Goal: Information Seeking & Learning: Learn about a topic

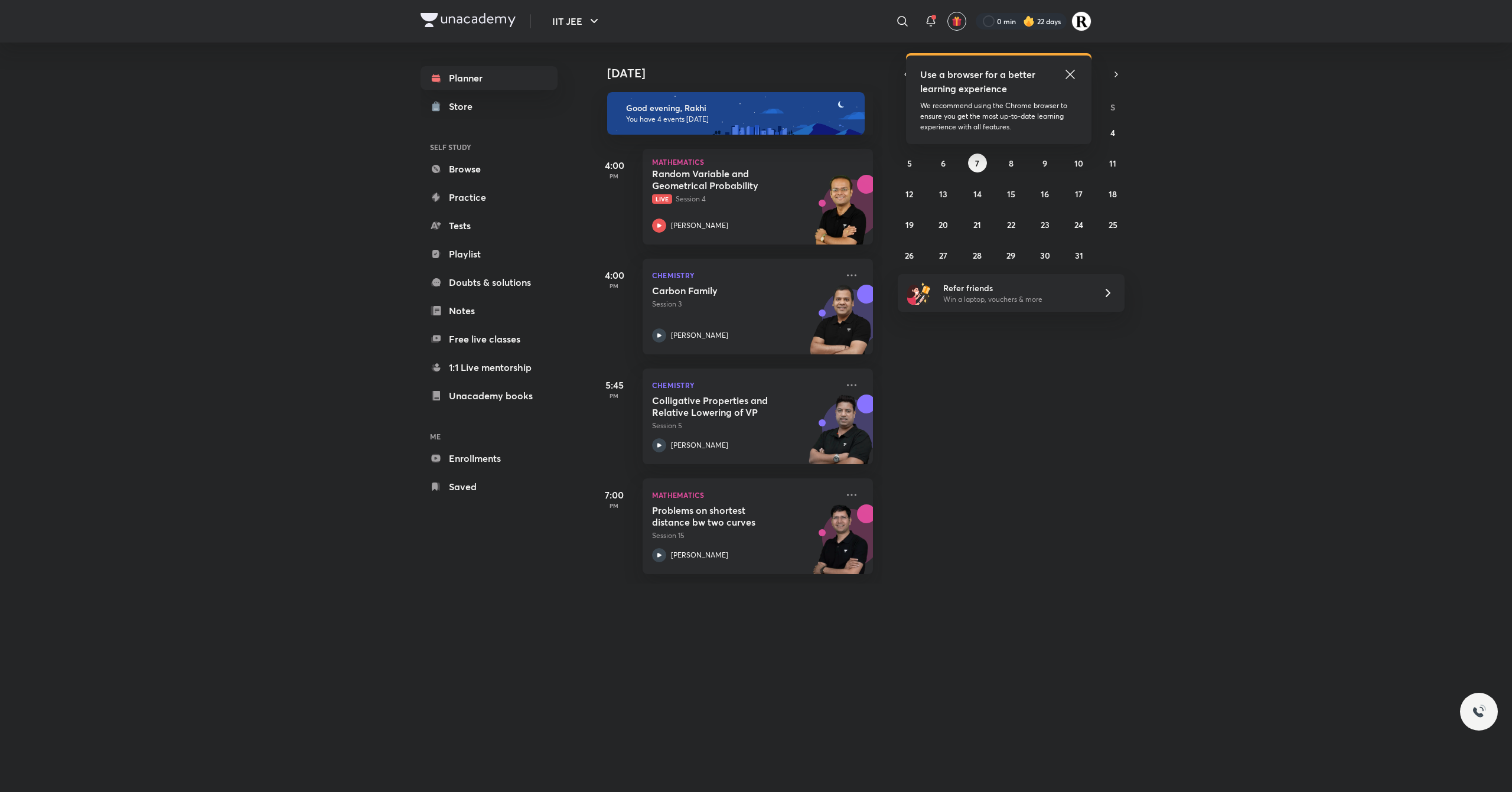
click at [1071, 72] on icon at bounding box center [1070, 75] width 9 height 9
click at [845, 273] on icon at bounding box center [852, 276] width 14 height 14
click at [951, 443] on div "[DATE] Good evening, Rakhi You have 4 events [DATE] 4:00 PM Mathematics Random …" at bounding box center [1050, 312] width 919 height 541
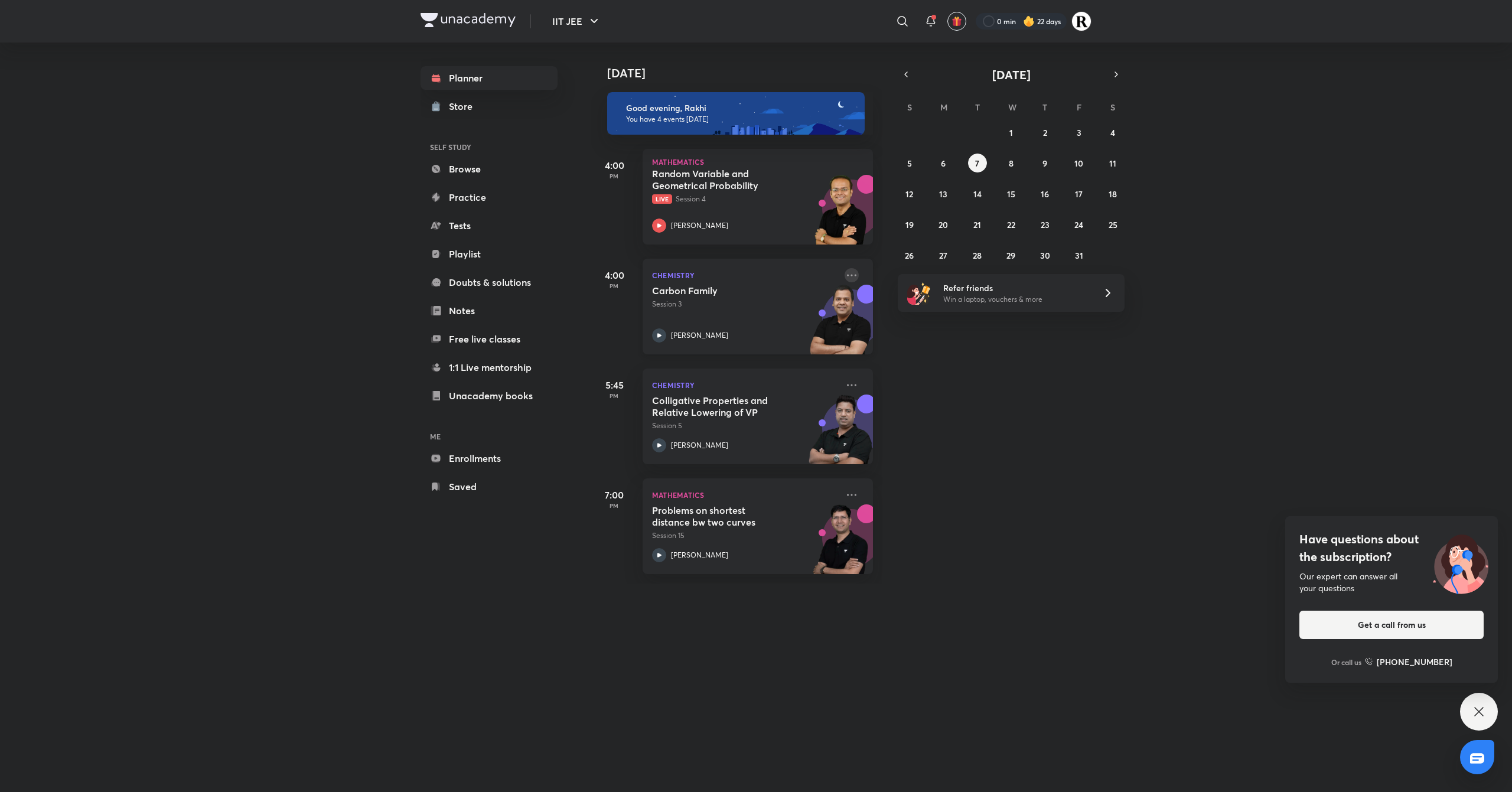
click at [845, 273] on icon at bounding box center [852, 276] width 14 height 14
click at [922, 388] on p "Go to course page" at bounding box center [930, 383] width 82 height 13
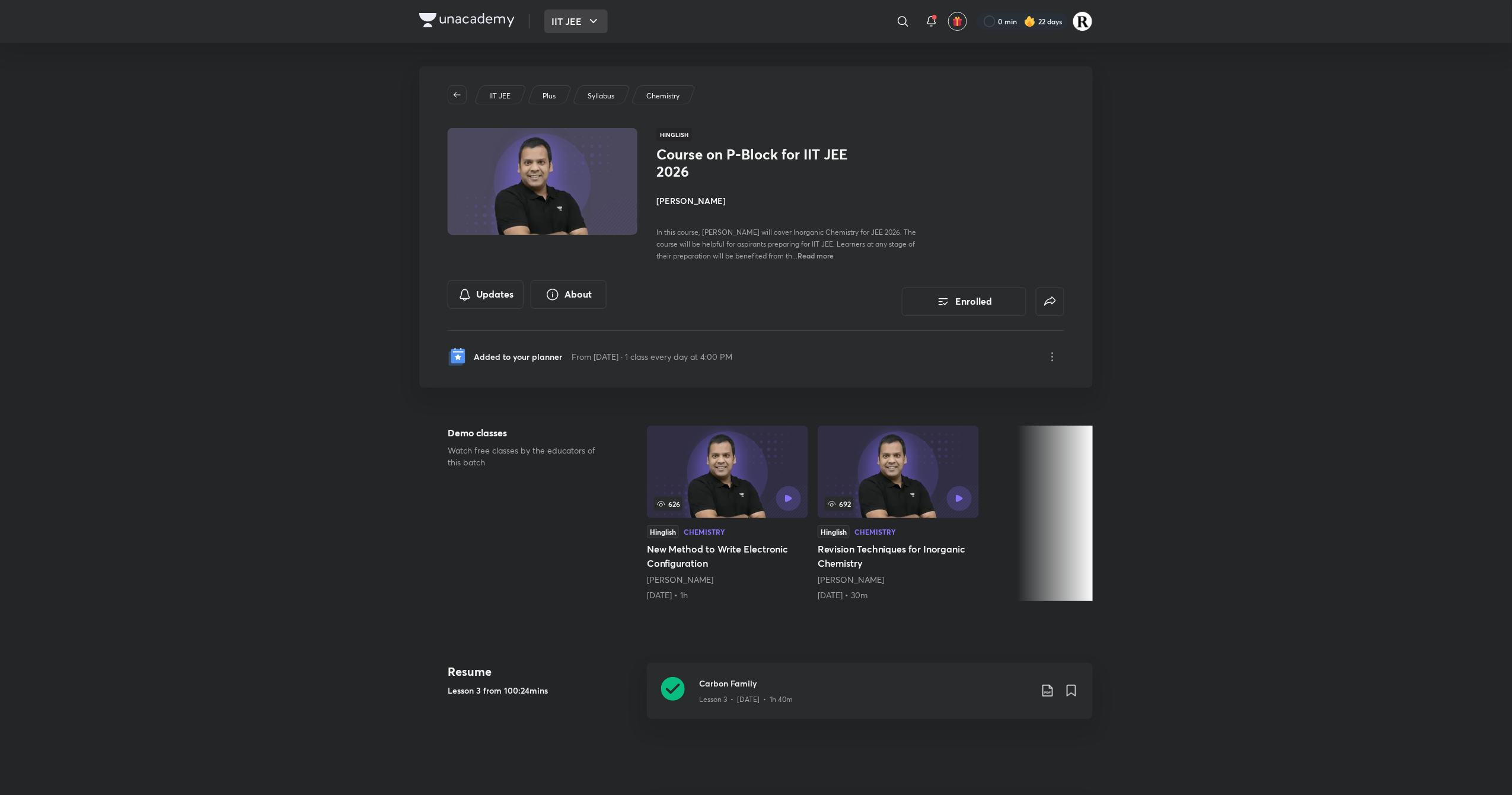
click at [557, 24] on button "IIT JEE" at bounding box center [576, 22] width 63 height 23
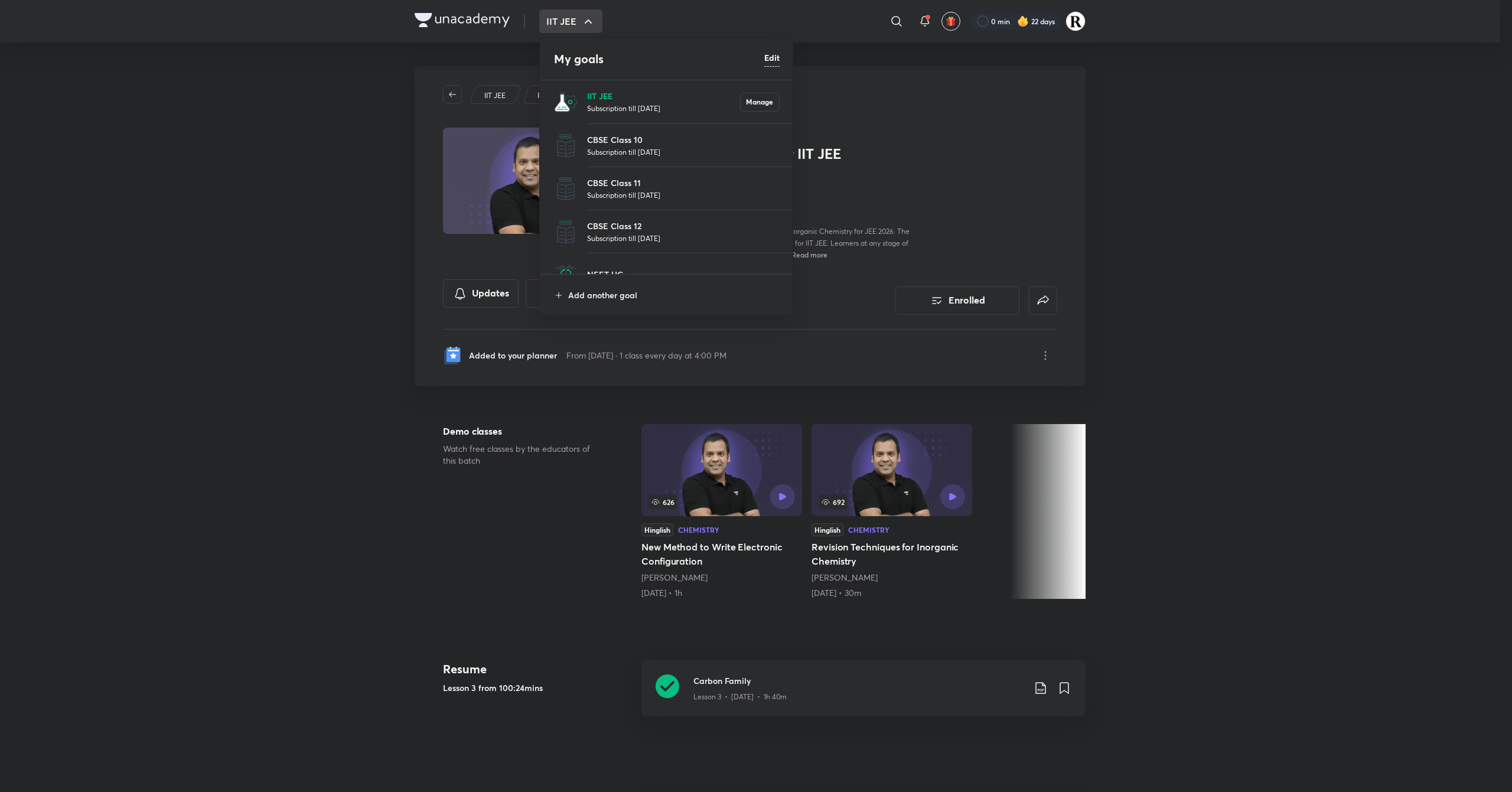
click at [601, 101] on p "IIT JEE" at bounding box center [664, 96] width 153 height 13
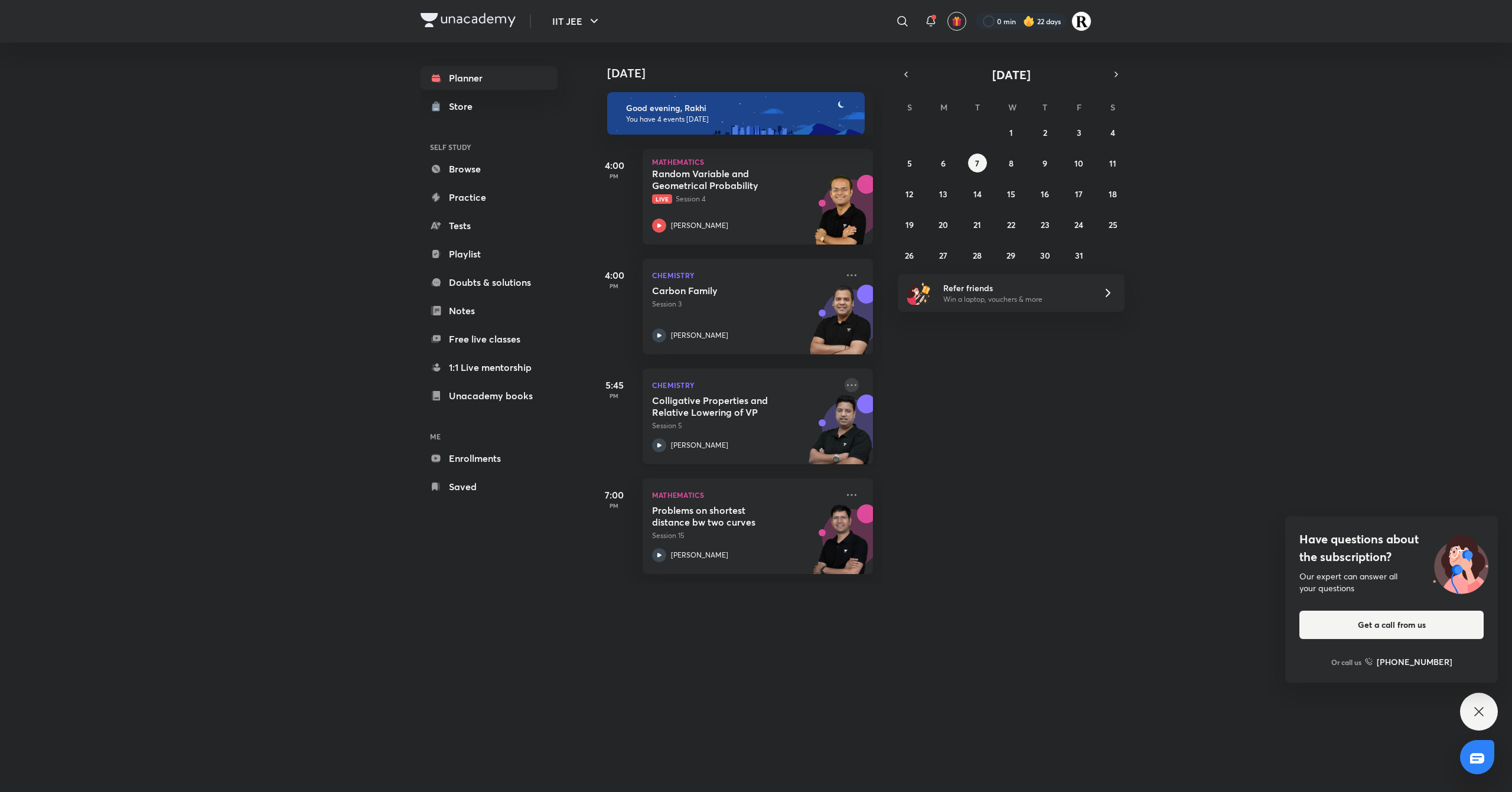
click at [845, 388] on icon at bounding box center [852, 385] width 14 height 14
click at [919, 455] on div "DOWNLOAD CLASS PDF View educator Go to course page" at bounding box center [923, 412] width 119 height 88
click at [845, 270] on icon at bounding box center [852, 276] width 14 height 14
click at [903, 381] on p "Go to course page" at bounding box center [930, 383] width 82 height 13
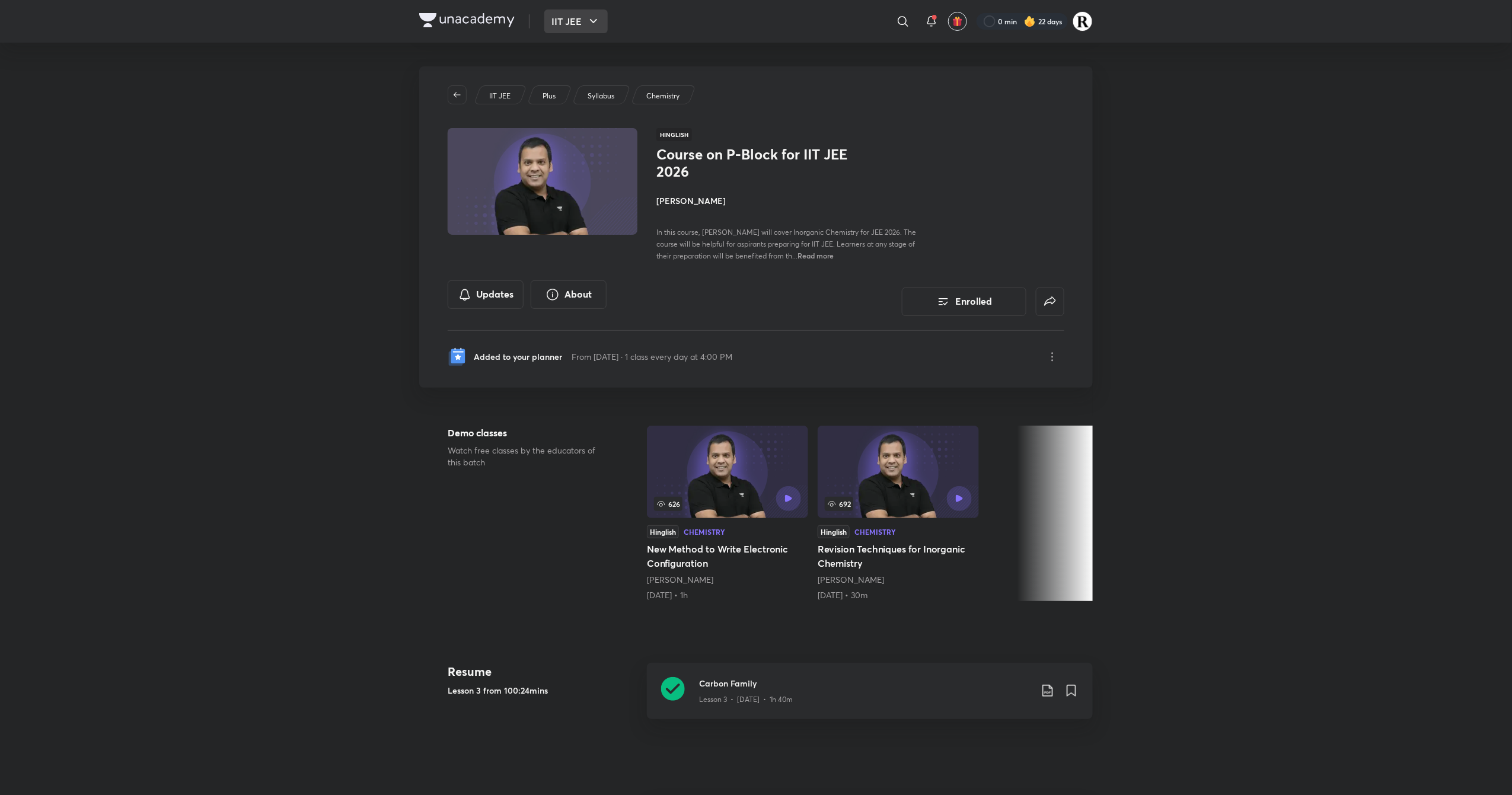
click at [589, 23] on icon "button" at bounding box center [594, 22] width 14 height 14
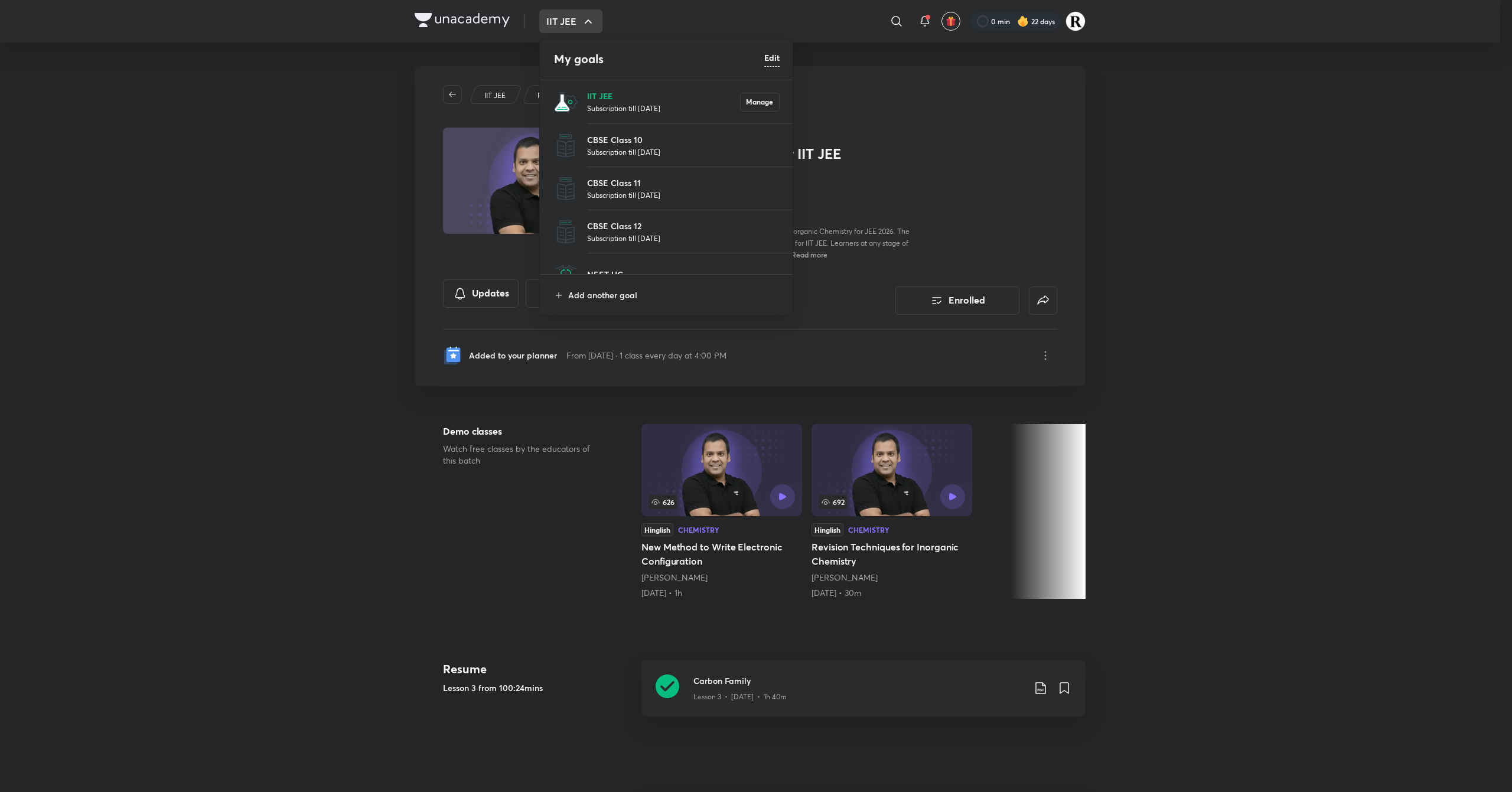
click at [595, 93] on p "IIT JEE" at bounding box center [664, 96] width 153 height 13
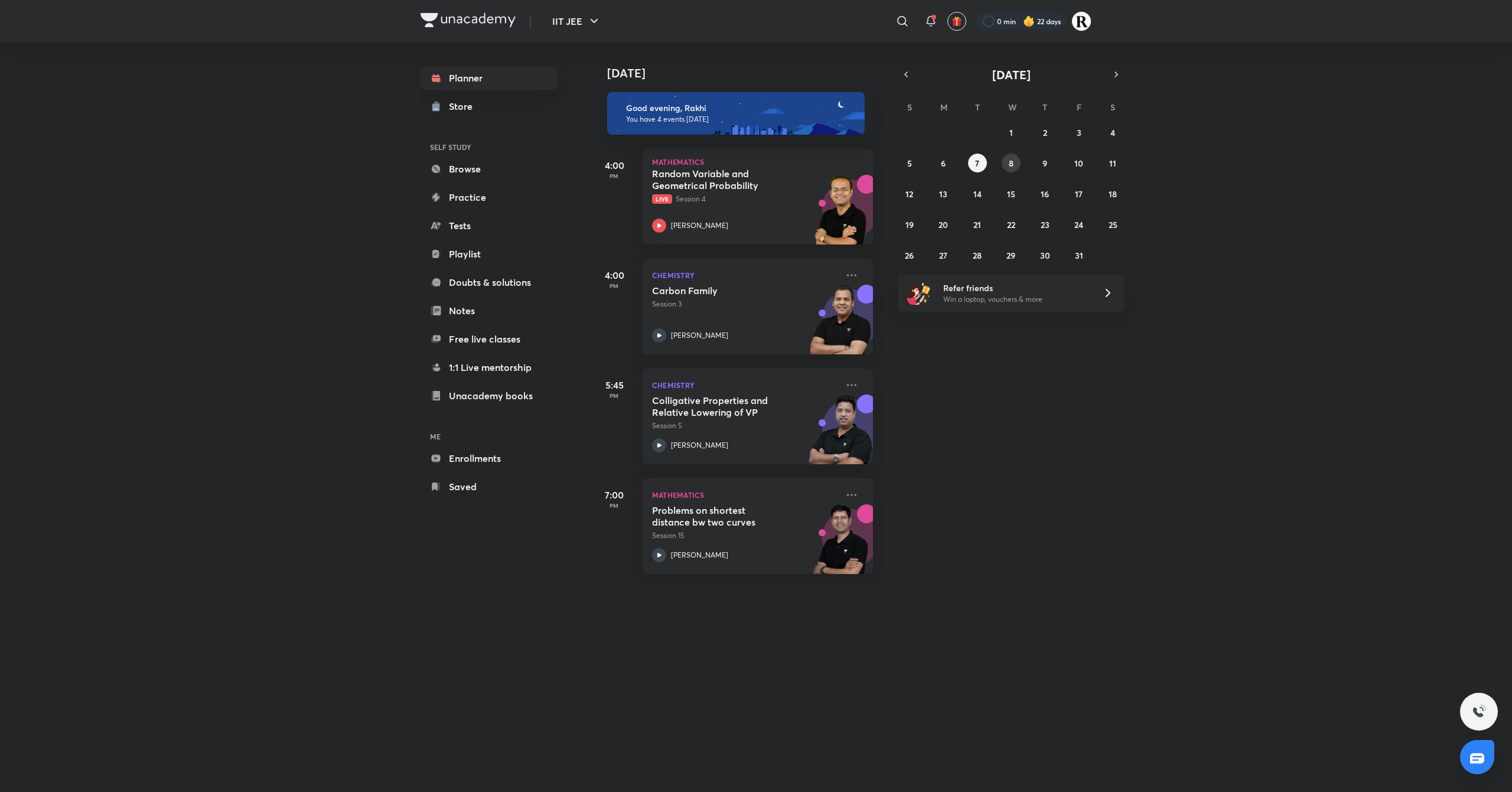
click at [1016, 166] on button "8" at bounding box center [1011, 163] width 19 height 19
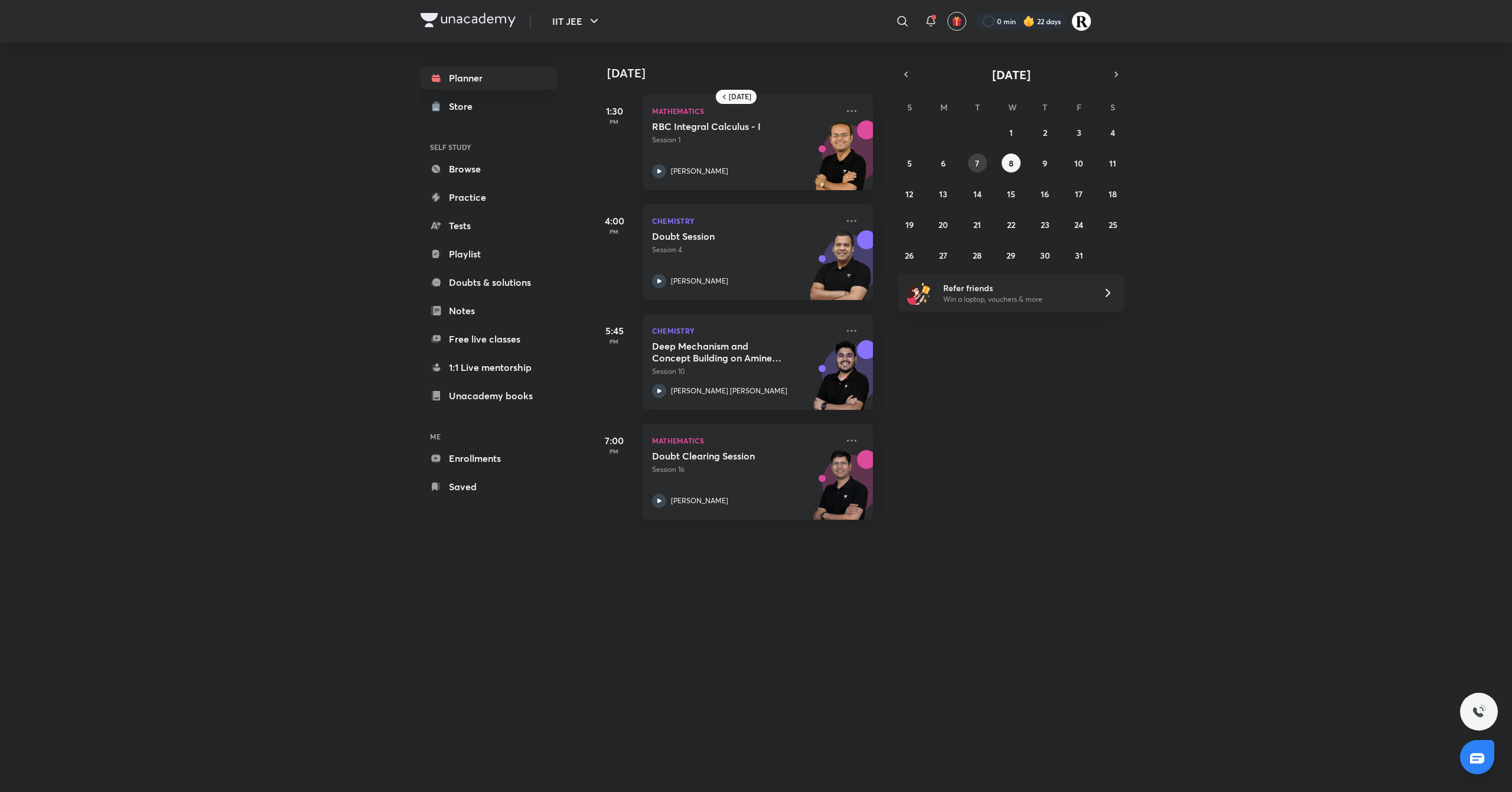
click at [979, 163] on abbr "7" at bounding box center [977, 163] width 4 height 11
